Goal: Task Accomplishment & Management: Complete application form

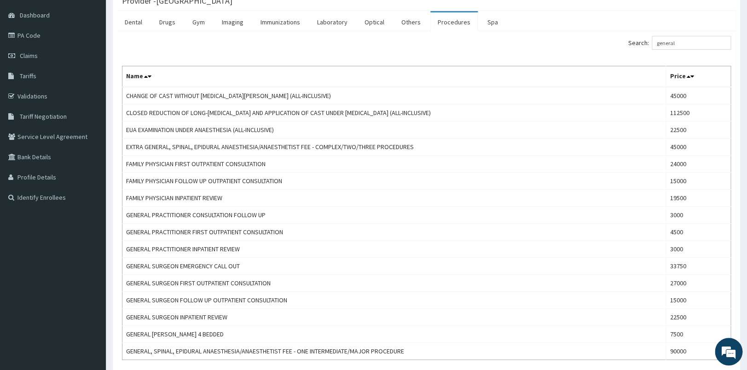
scroll to position [85, 0]
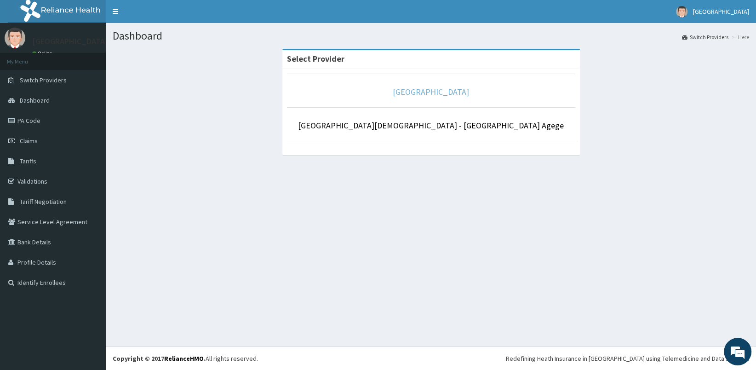
click at [439, 94] on link "[GEOGRAPHIC_DATA]" at bounding box center [431, 91] width 76 height 11
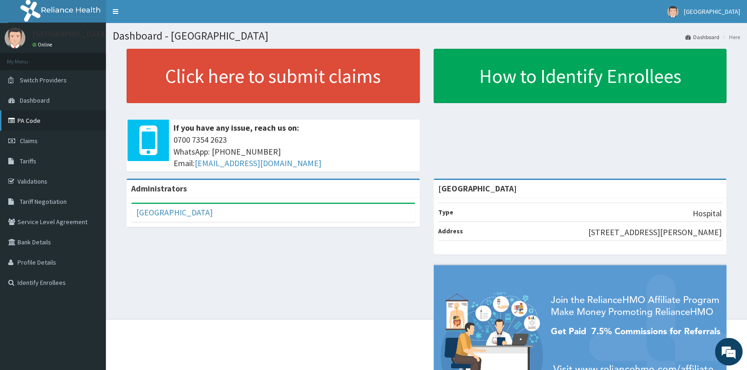
click at [41, 119] on link "PA Code" at bounding box center [53, 120] width 106 height 20
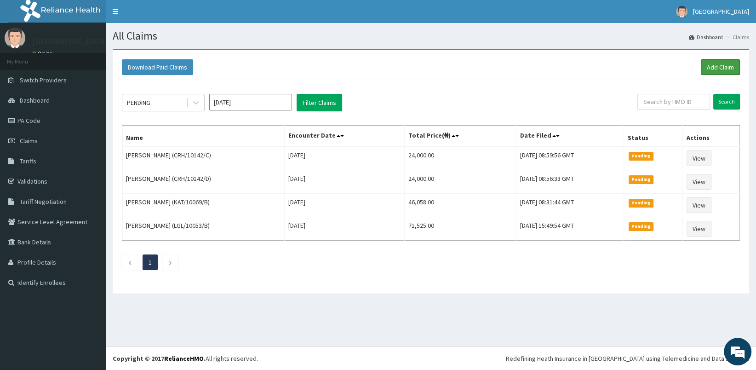
click at [722, 66] on link "Add Claim" at bounding box center [720, 67] width 39 height 16
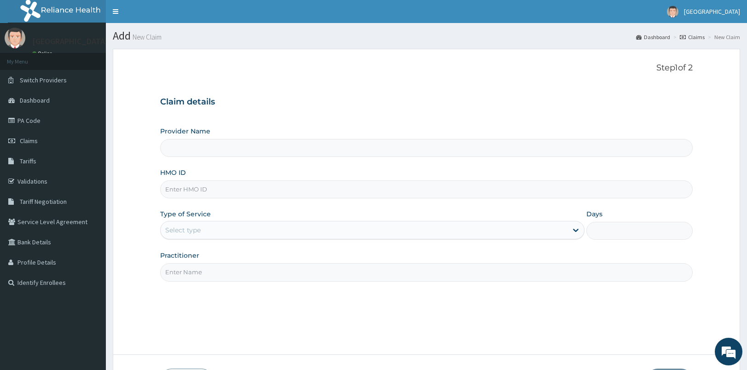
type input "[GEOGRAPHIC_DATA]"
click at [227, 187] on input "HMO ID" at bounding box center [426, 189] width 532 height 18
type input "TKF/10001/A"
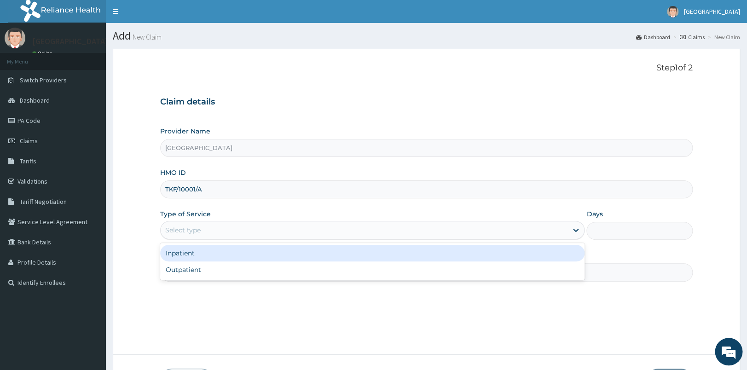
click at [233, 230] on div "Select type" at bounding box center [364, 230] width 407 height 15
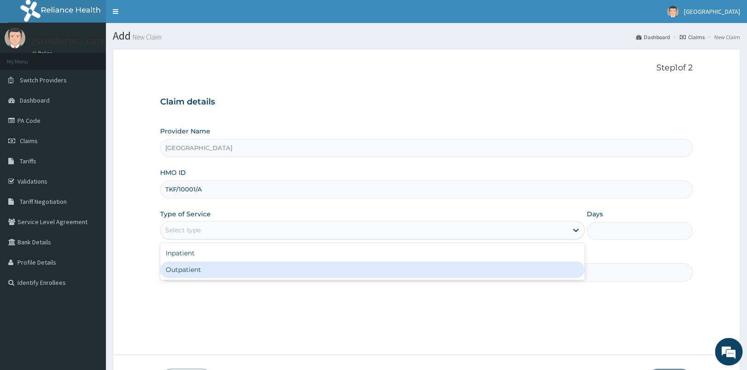
click at [220, 278] on div "Outpatient" at bounding box center [372, 269] width 424 height 17
type input "1"
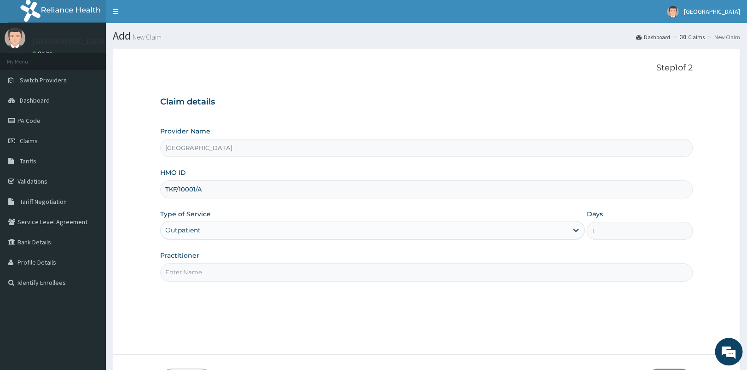
click at [248, 273] on input "Practitioner" at bounding box center [426, 272] width 532 height 18
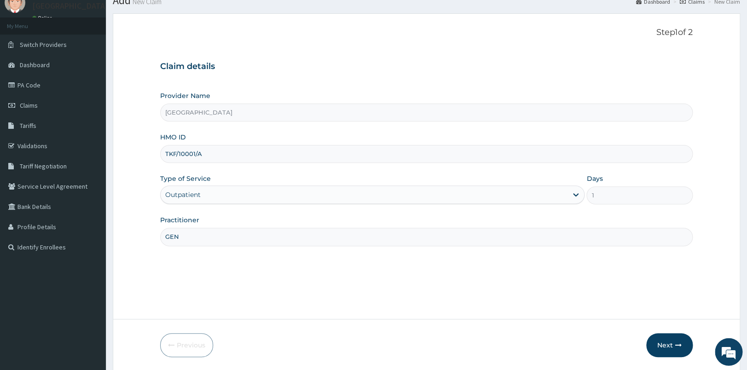
scroll to position [68, 0]
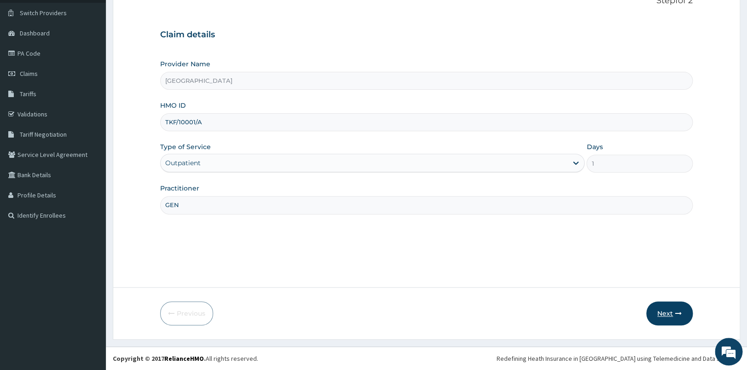
type input "GEN"
click at [665, 312] on button "Next" at bounding box center [669, 313] width 46 height 24
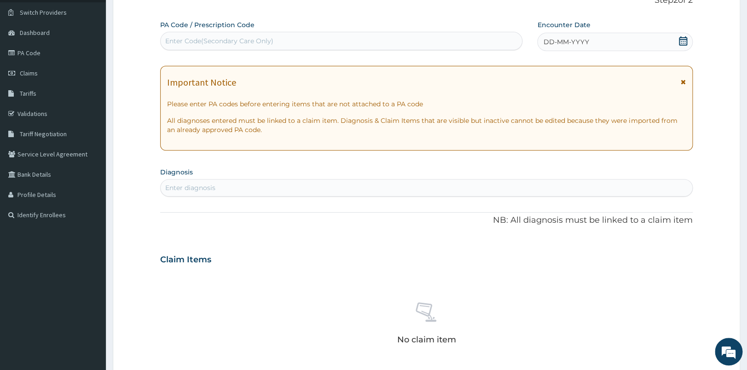
click at [293, 37] on div "Enter Code(Secondary Care Only)" at bounding box center [341, 41] width 361 height 15
paste input "PA/9DCBE2"
type input "PA/9DCBE2"
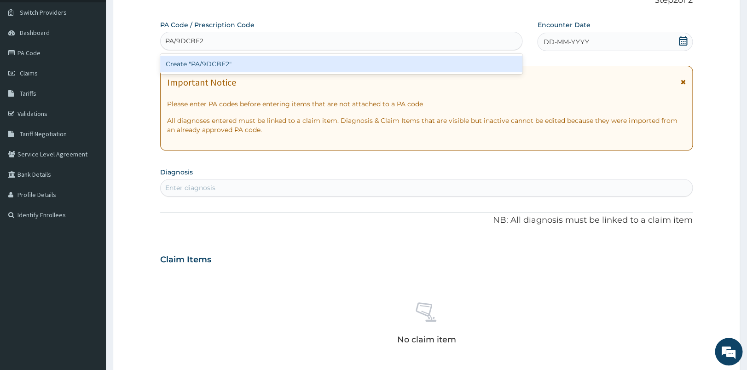
click at [235, 64] on div "Create "PA/9DCBE2"" at bounding box center [341, 64] width 362 height 17
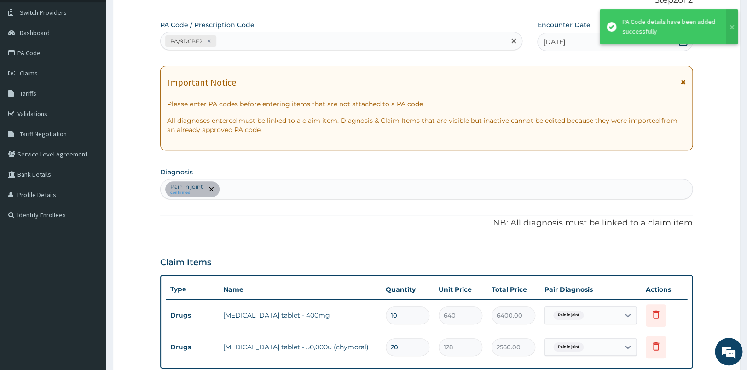
click at [316, 46] on div "PA/9DCBE2" at bounding box center [333, 41] width 345 height 15
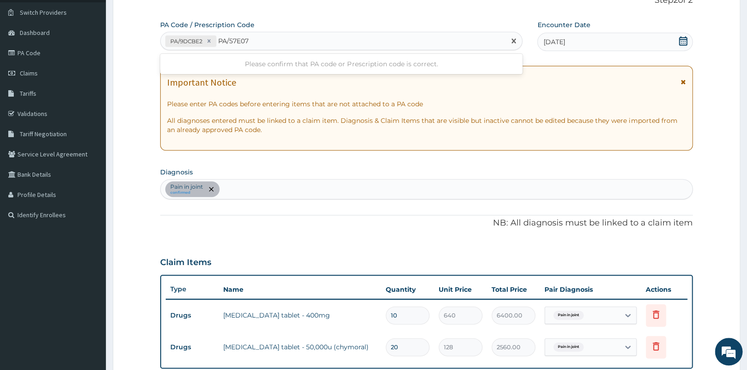
type input "PA/57E07E"
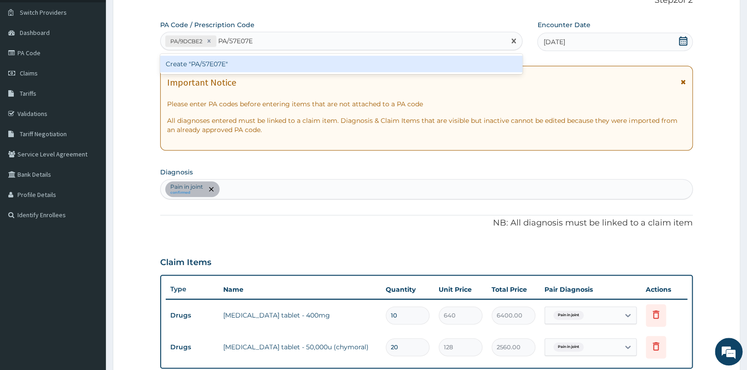
click at [283, 66] on div "Create "PA/57E07E"" at bounding box center [341, 64] width 362 height 17
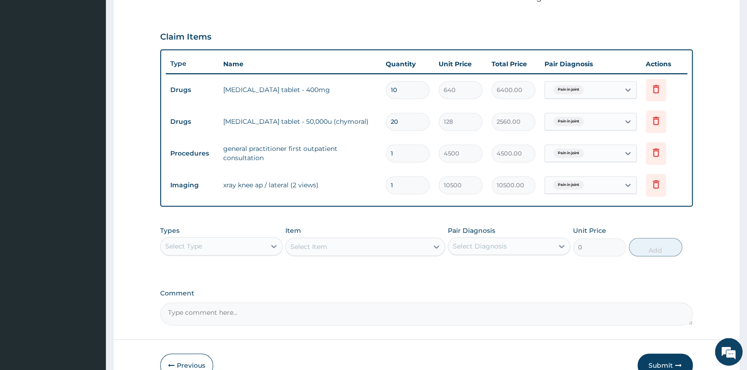
scroll to position [345, 0]
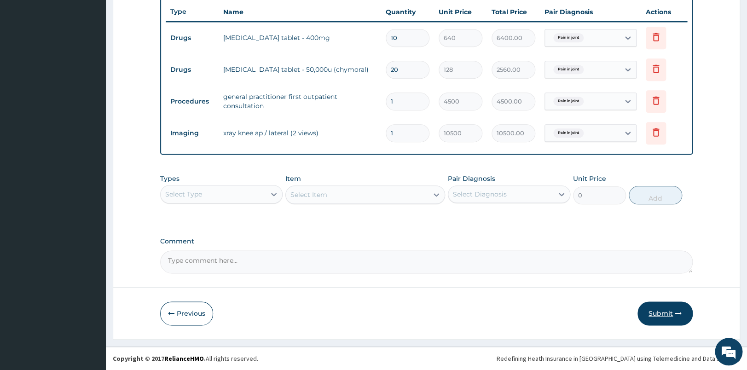
click at [664, 309] on button "Submit" at bounding box center [664, 313] width 55 height 24
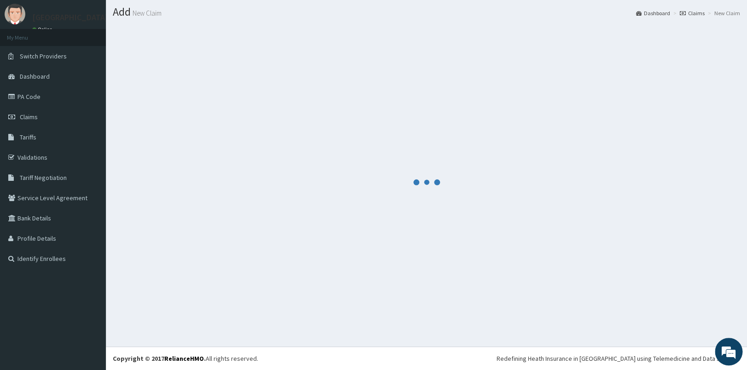
scroll to position [24, 0]
